Goal: Task Accomplishment & Management: Complete application form

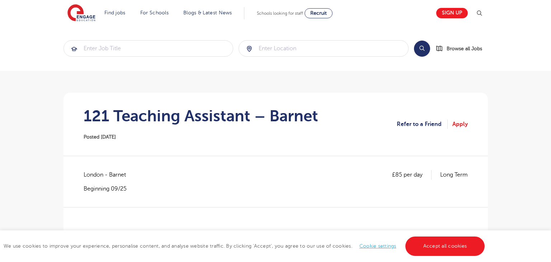
click at [168, 107] on h1 "121 Teaching Assistant – Barnet" at bounding box center [201, 116] width 235 height 18
click at [465, 123] on link "Apply" at bounding box center [459, 123] width 15 height 9
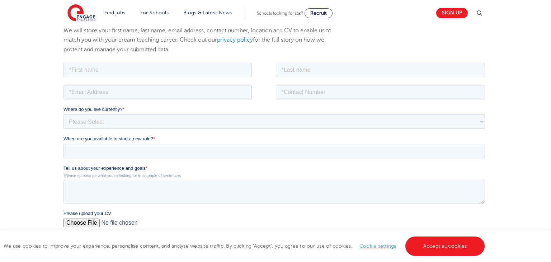
scroll to position [85, 0]
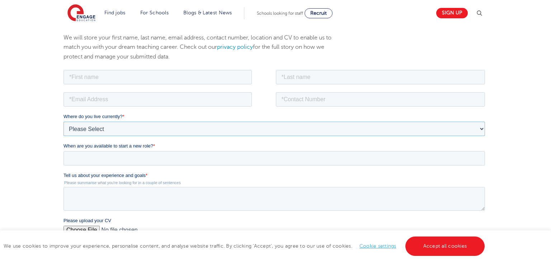
click at [275, 129] on select "Please Select UK Canada Ireland Australia New Zealand Europe USA South Africa J…" at bounding box center [273, 128] width 421 height 14
select select "UK"
click at [63, 121] on select "Please Select UK Canada Ireland Australia New Zealand Europe USA South Africa J…" at bounding box center [273, 128] width 421 height 14
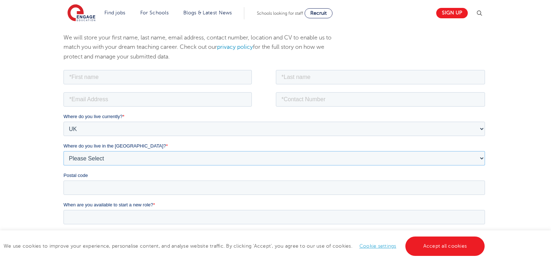
click at [89, 157] on select "Please Select Overseas Barnsley Bedfordshire Berkshire Bournemouth Bracknell Fo…" at bounding box center [273, 158] width 421 height 14
select select "[GEOGRAPHIC_DATA]"
click at [63, 151] on select "Please Select Overseas Barnsley Bedfordshire Berkshire Bournemouth Bracknell Fo…" at bounding box center [273, 158] width 421 height 14
click at [77, 180] on input "Postal code" at bounding box center [273, 187] width 421 height 14
type input "E8 4JY"
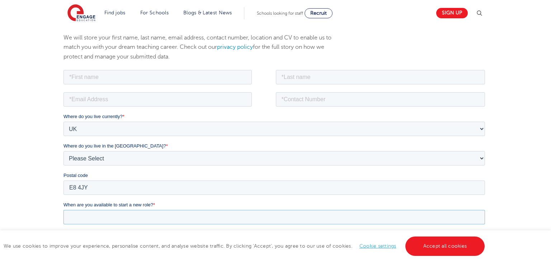
click at [85, 210] on input "When are you available to start a new role? *" at bounding box center [273, 216] width 421 height 14
click at [48, 187] on div "We will store your first name, last name, email address, contact number, locati…" at bounding box center [275, 210] width 551 height 383
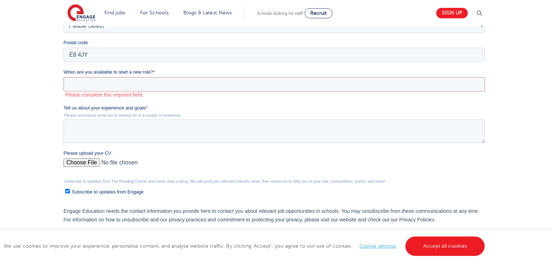
scroll to position [229, 0]
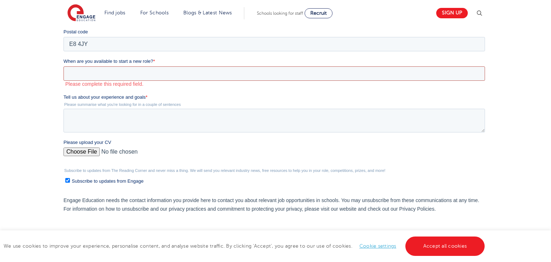
click at [143, 75] on input "When are you available to start a new role? *" at bounding box center [273, 73] width 421 height 14
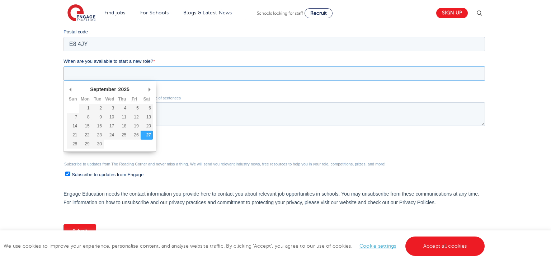
click at [143, 75] on input "When are you available to start a new role? *" at bounding box center [273, 73] width 421 height 14
click at [143, 71] on input "When are you available to start a new role? *" at bounding box center [273, 73] width 421 height 14
click at [0, 195] on div "We will store your first name, last name, email address, contact number, locati…" at bounding box center [275, 66] width 551 height 383
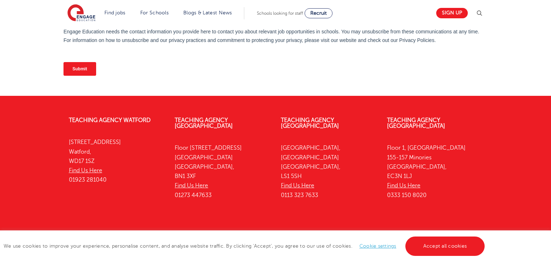
scroll to position [401, 0]
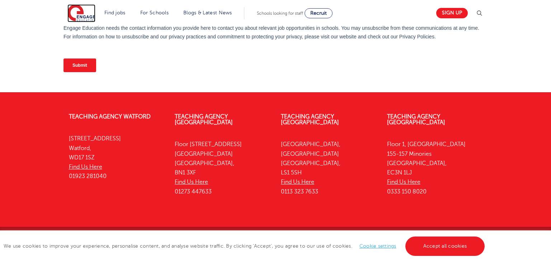
click at [71, 17] on img at bounding box center [81, 13] width 28 height 18
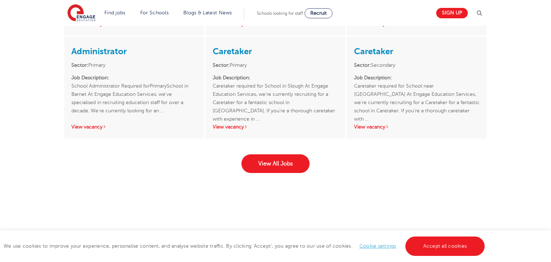
scroll to position [1131, 0]
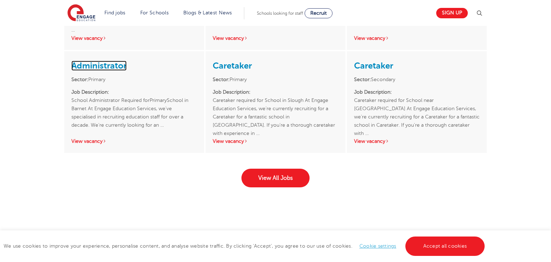
click at [89, 62] on link "Administrator" at bounding box center [98, 66] width 55 height 10
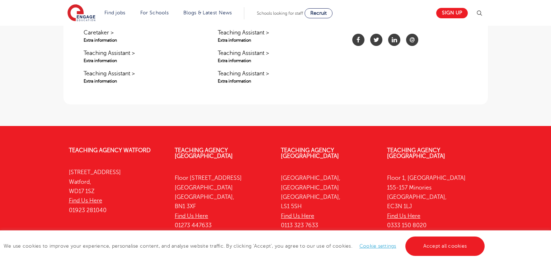
scroll to position [687, 0]
